Goal: Register for event/course

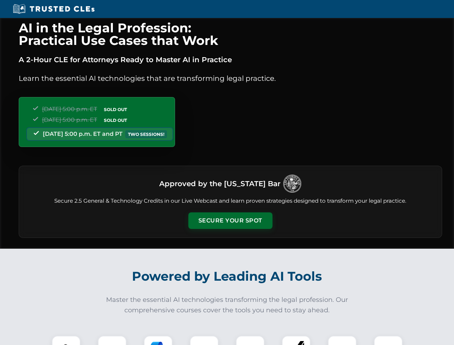
click at [230, 221] on button "Secure Your Spot" at bounding box center [230, 220] width 84 height 17
click at [66, 340] on img at bounding box center [66, 350] width 21 height 21
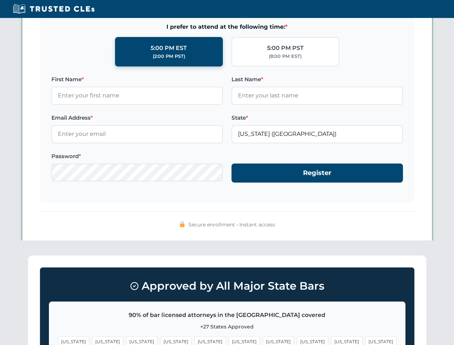
click at [263, 340] on span "[US_STATE]" at bounding box center [278, 341] width 31 height 10
click at [331, 340] on span "[US_STATE]" at bounding box center [346, 341] width 31 height 10
